Goal: Find contact information: Find contact information

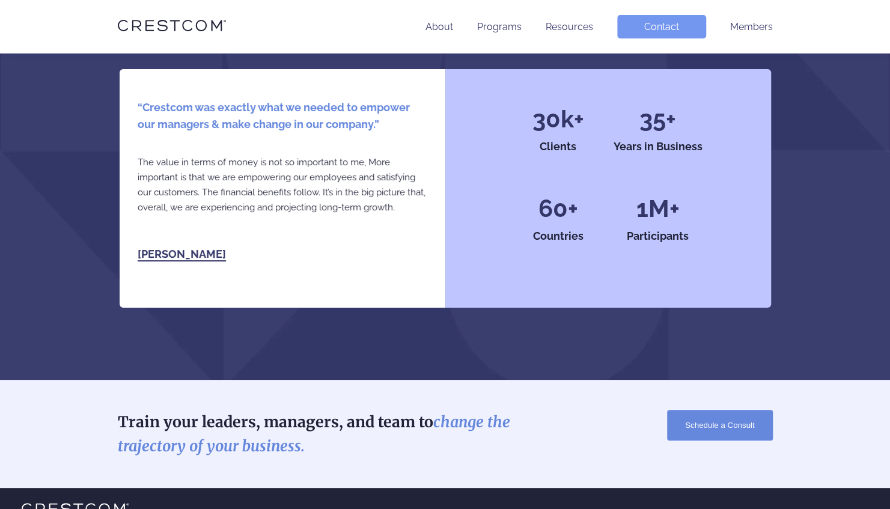
scroll to position [2693, 0]
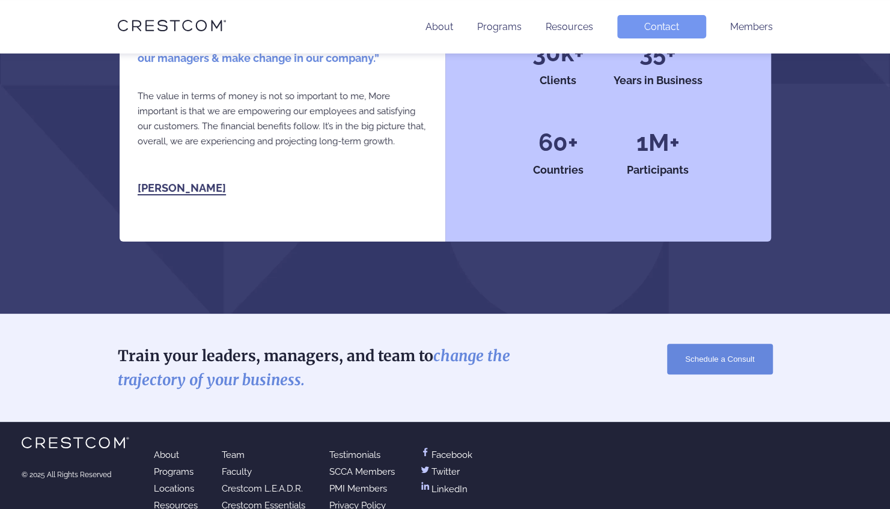
click at [231, 446] on li "Team" at bounding box center [264, 454] width 84 height 17
click at [233, 449] on link "Team" at bounding box center [233, 454] width 23 height 11
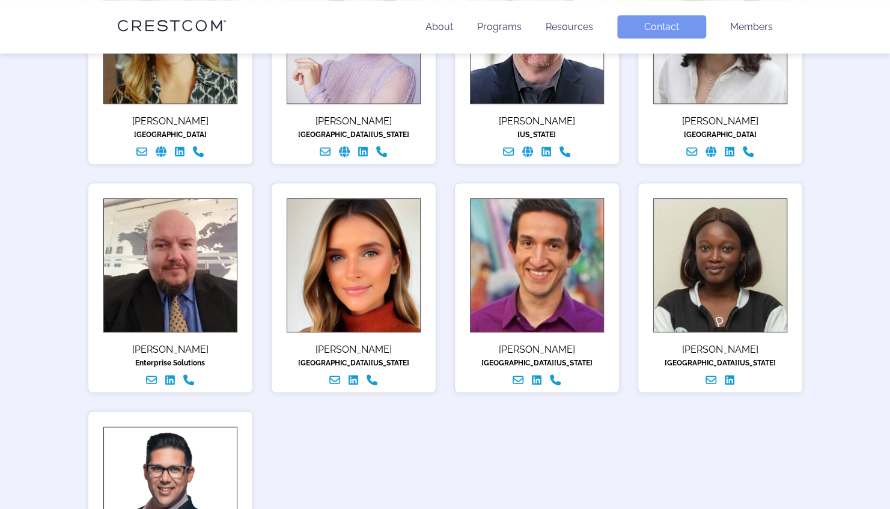
scroll to position [546, 0]
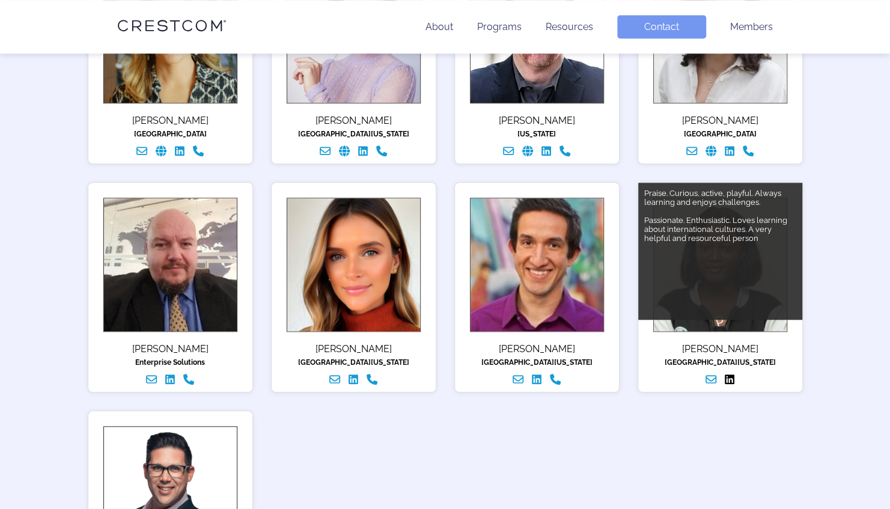
click at [730, 384] on icon "Linked In" at bounding box center [730, 379] width 10 height 10
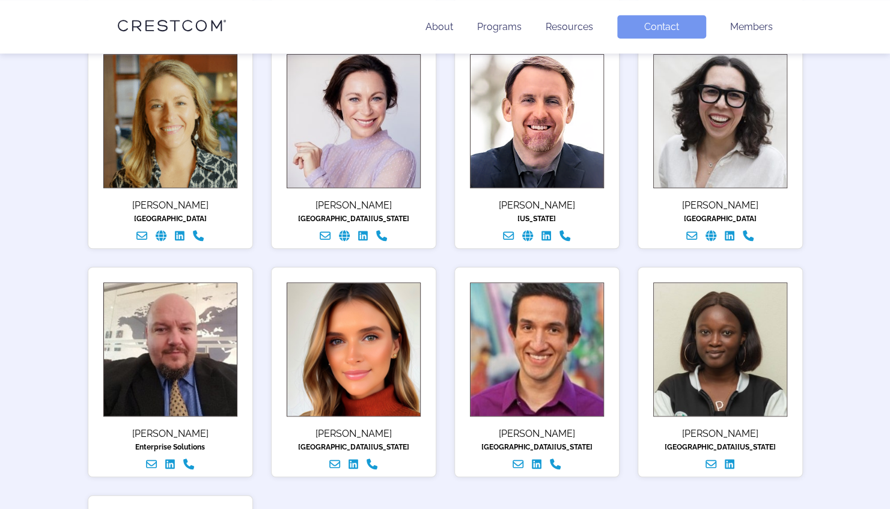
click at [638, 478] on ul "Discerning, visionary leader, balancing data, context, and intuition. Favorites…" at bounding box center [445, 257] width 733 height 913
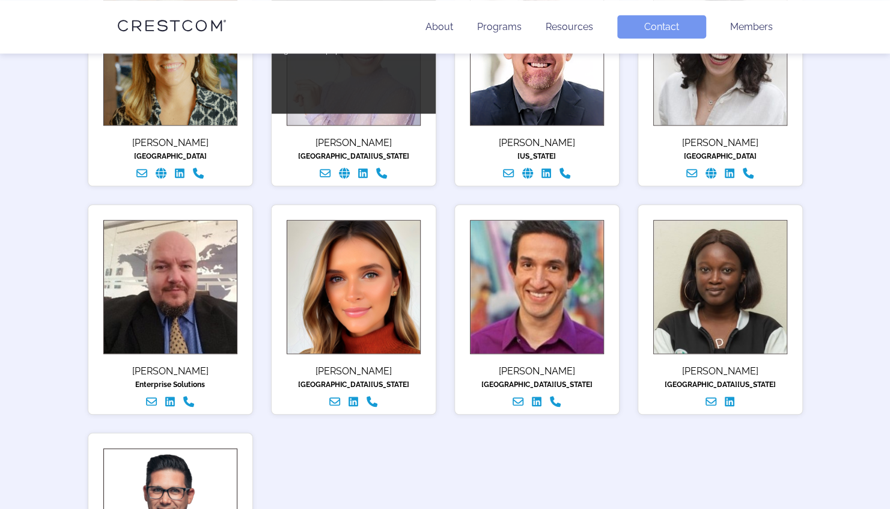
scroll to position [605, 0]
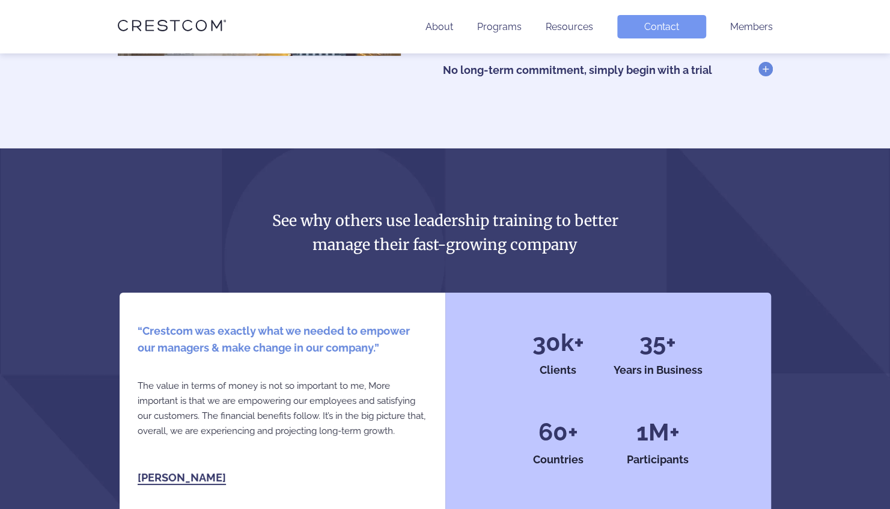
scroll to position [2403, 0]
